Goal: Transaction & Acquisition: Purchase product/service

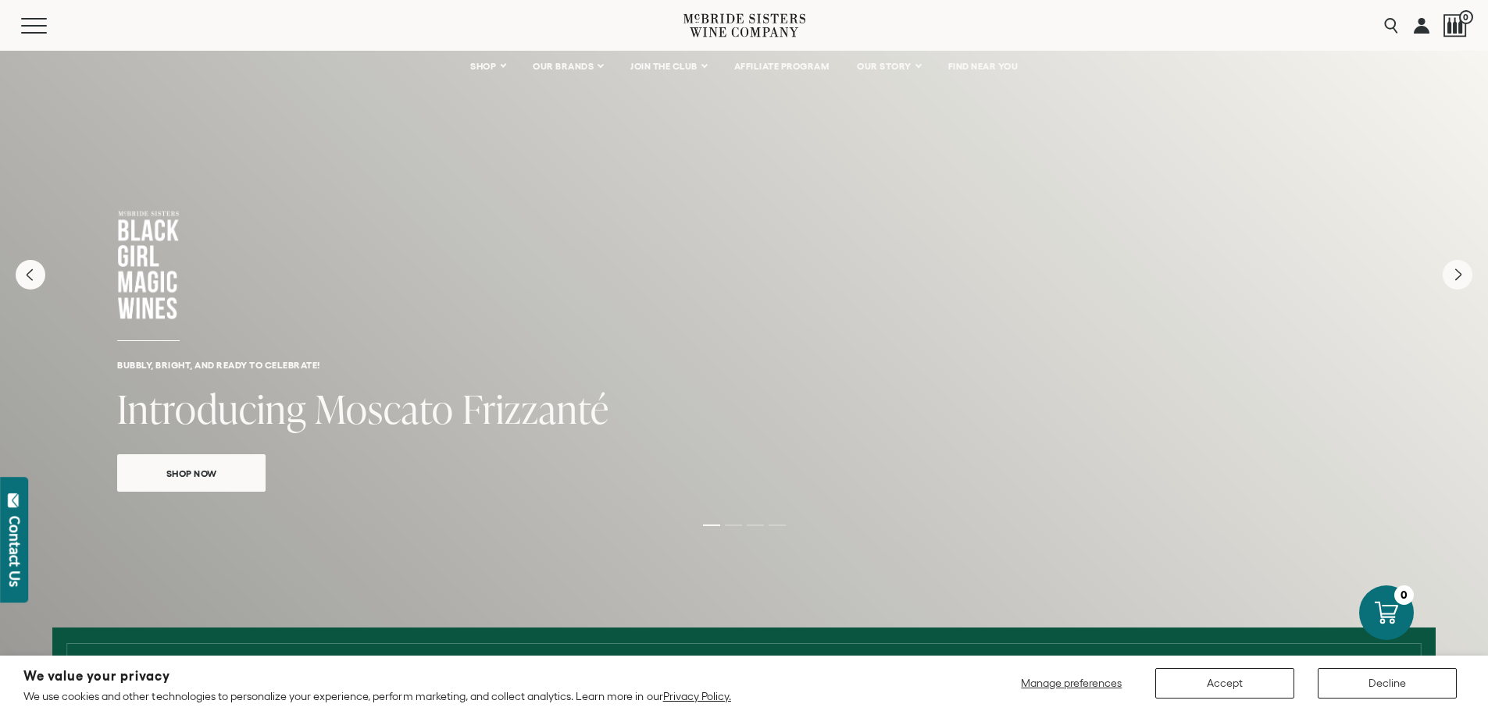
click at [254, 470] on link "Shop Now" at bounding box center [191, 472] width 148 height 37
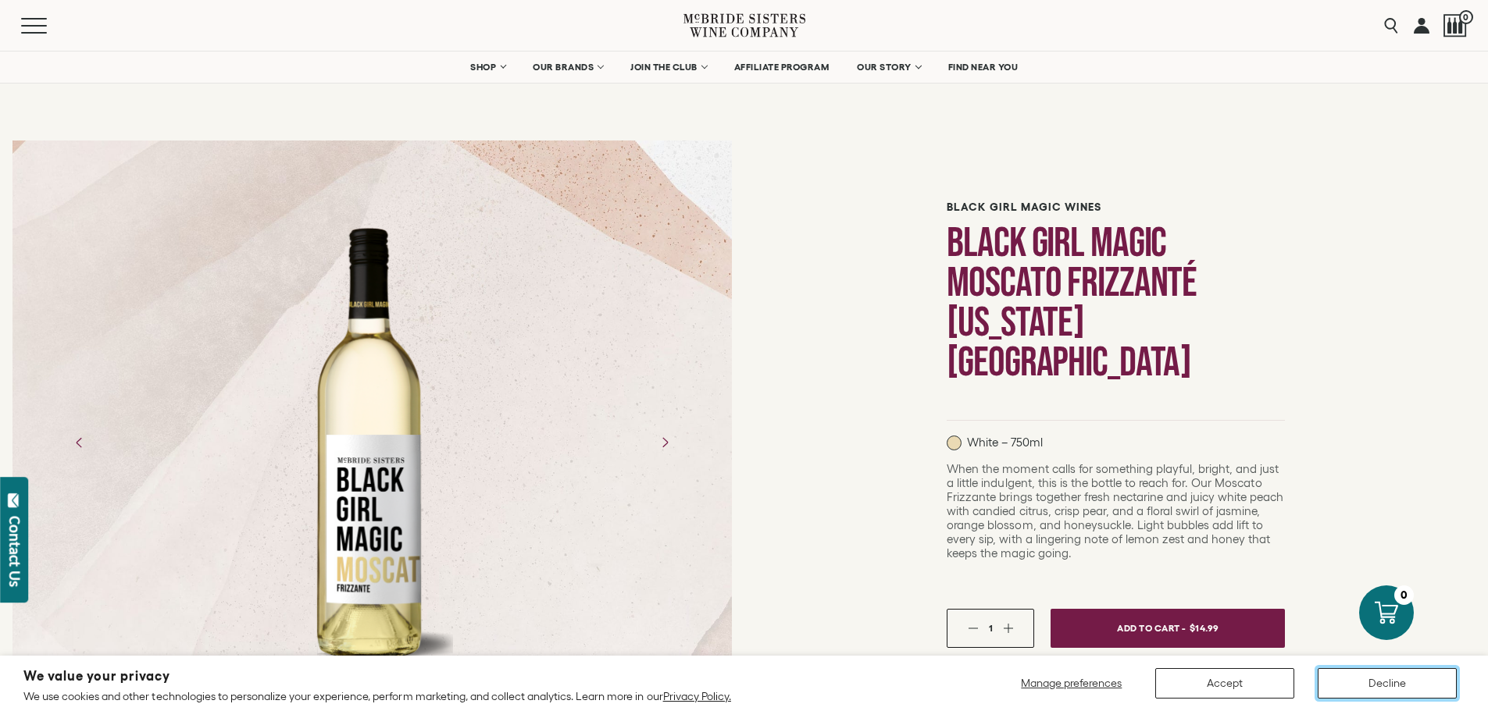
click at [1388, 686] on button "Decline" at bounding box center [1386, 683] width 139 height 30
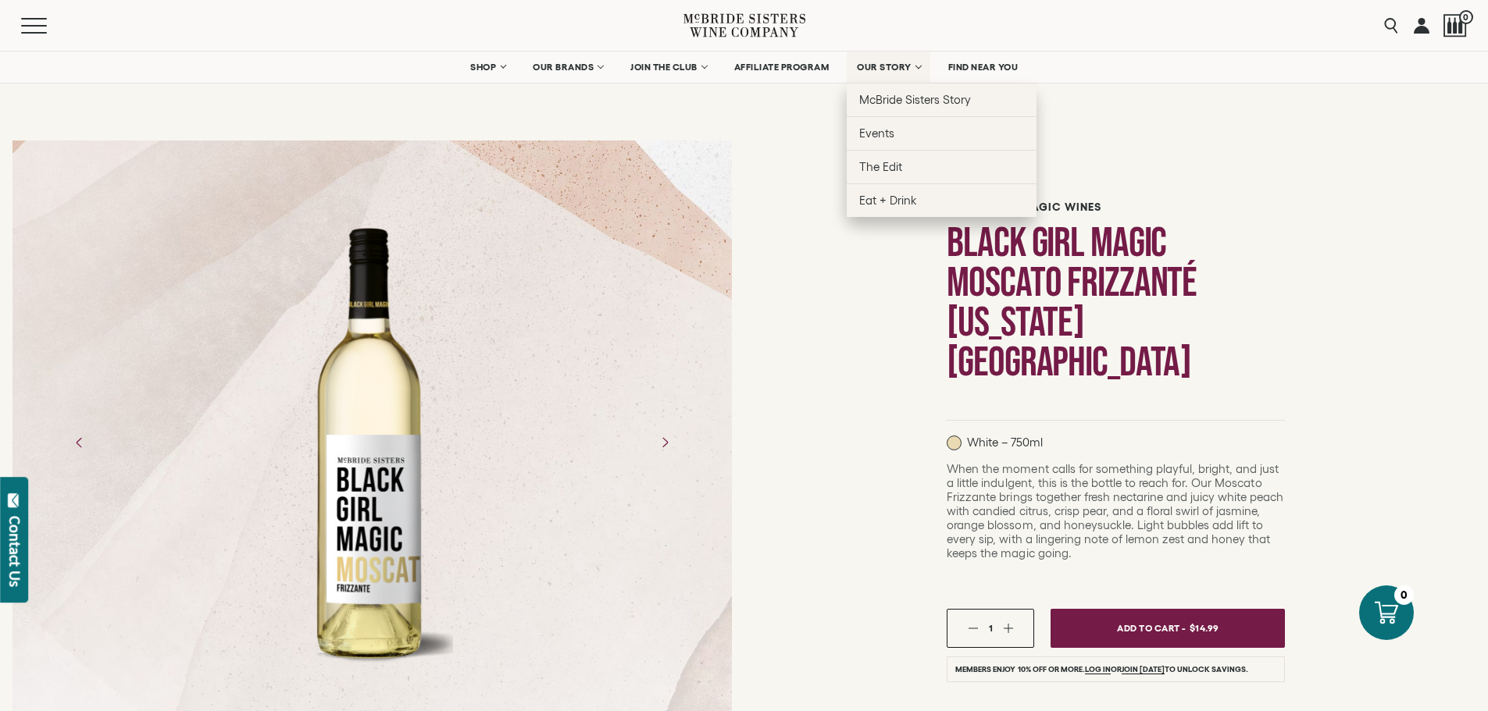
click at [917, 73] on link "OUR STORY" at bounding box center [888, 67] width 84 height 31
